Goal: Information Seeking & Learning: Learn about a topic

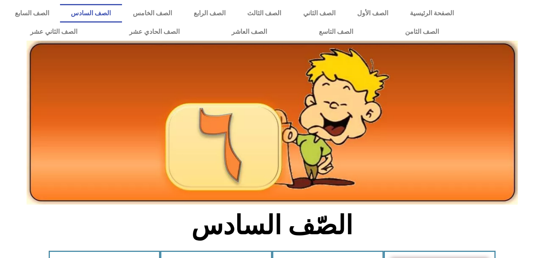
scroll to position [460, 0]
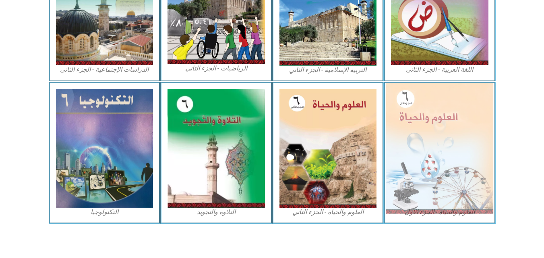
click at [445, 143] on img at bounding box center [439, 148] width 107 height 130
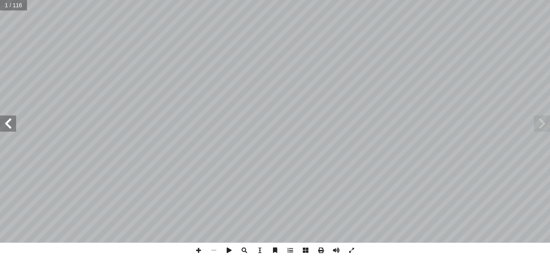
click at [10, 6] on input "text" at bounding box center [13, 5] width 27 height 10
type input "*"
type input "**"
click at [538, 128] on span at bounding box center [542, 124] width 16 height 16
click at [12, 129] on span at bounding box center [8, 124] width 16 height 16
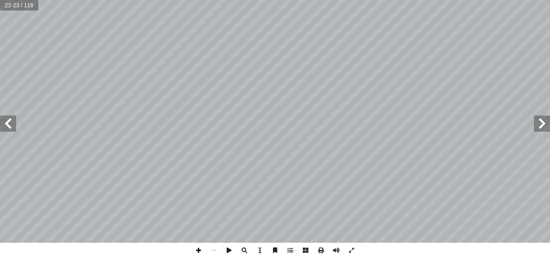
click at [200, 251] on span at bounding box center [198, 250] width 15 height 15
click at [197, 247] on span at bounding box center [198, 250] width 15 height 15
click at [217, 248] on span at bounding box center [213, 250] width 15 height 15
click at [7, 124] on span at bounding box center [8, 124] width 16 height 16
